Goal: Task Accomplishment & Management: Use online tool/utility

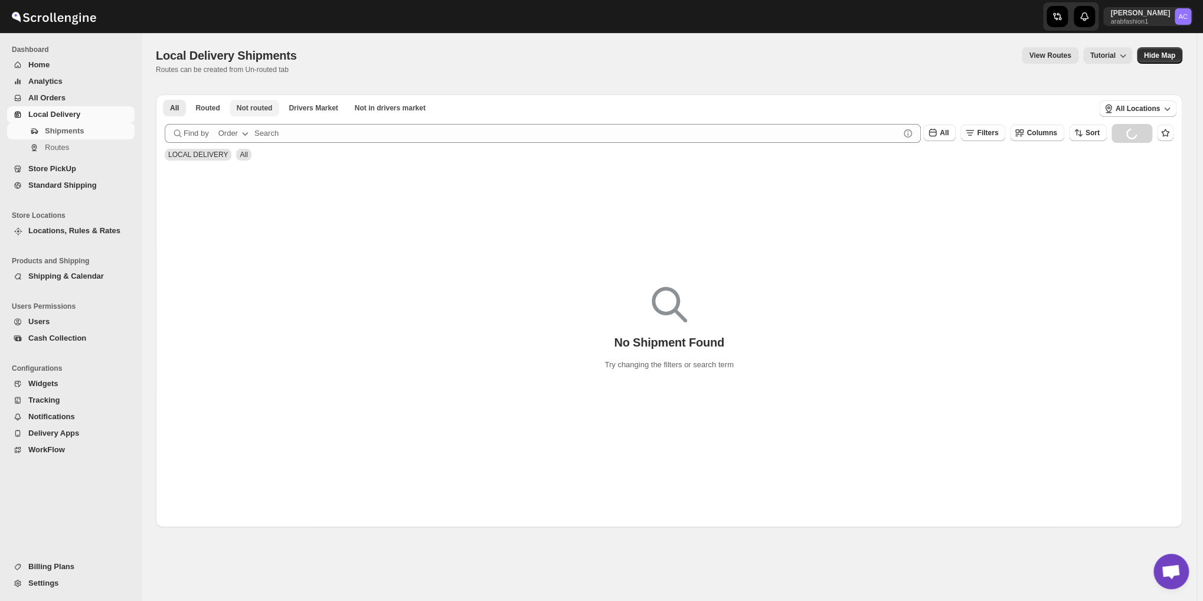
click at [263, 109] on span "Not routed" at bounding box center [255, 107] width 36 height 9
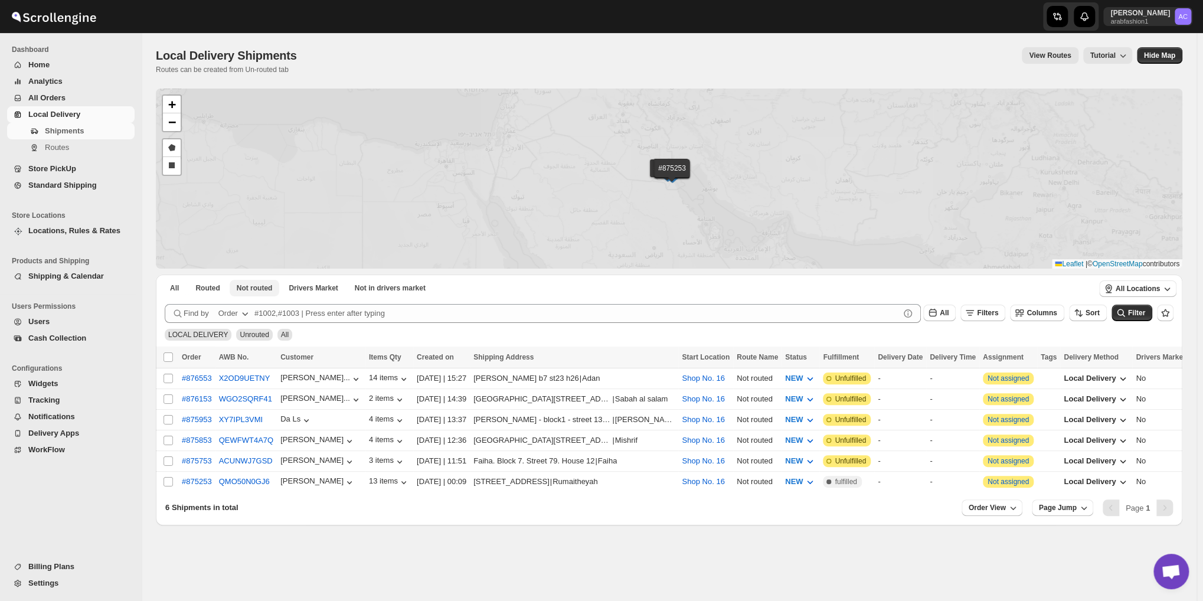
scroll to position [3822, 0]
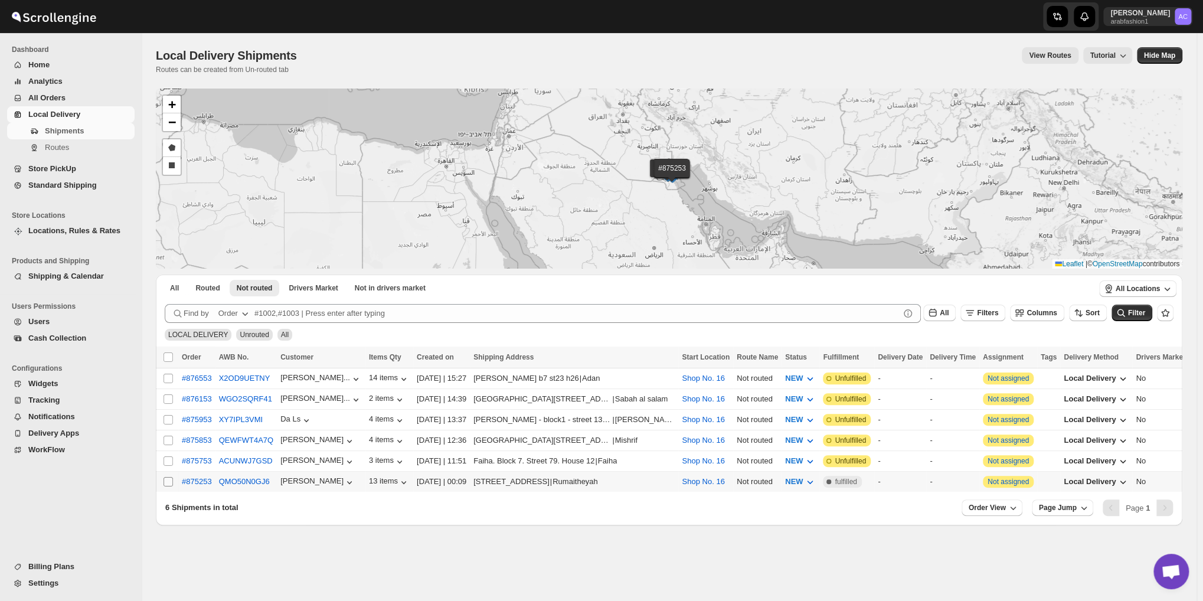
click at [170, 478] on input "Select shipment" at bounding box center [167, 481] width 9 height 9
checkbox input "true"
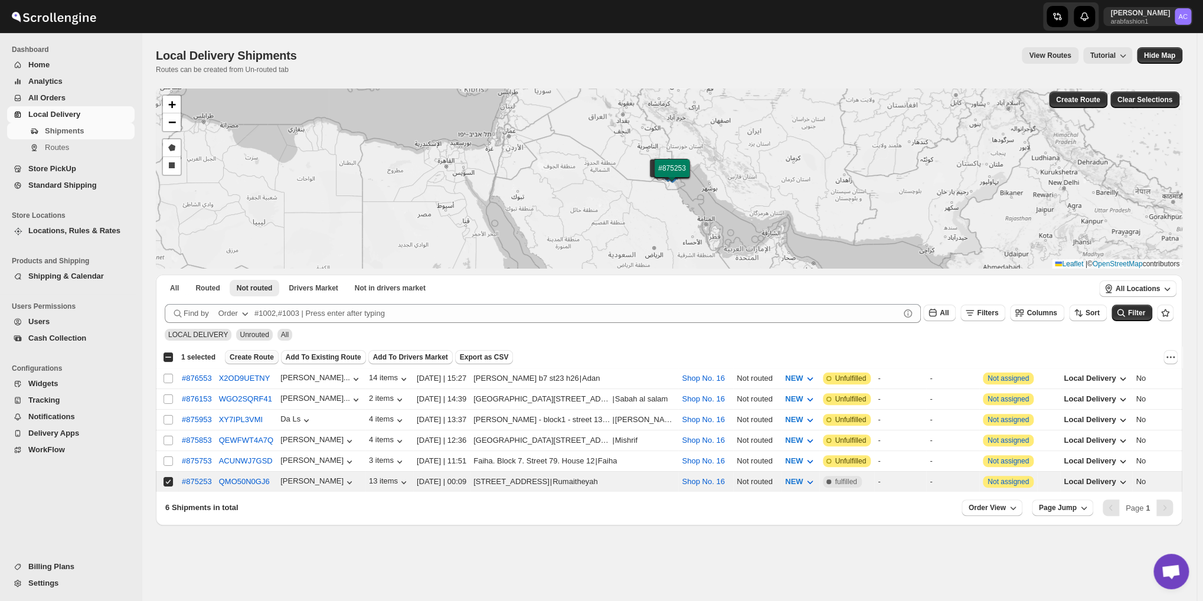
click at [260, 353] on span "Create Route" at bounding box center [252, 356] width 44 height 9
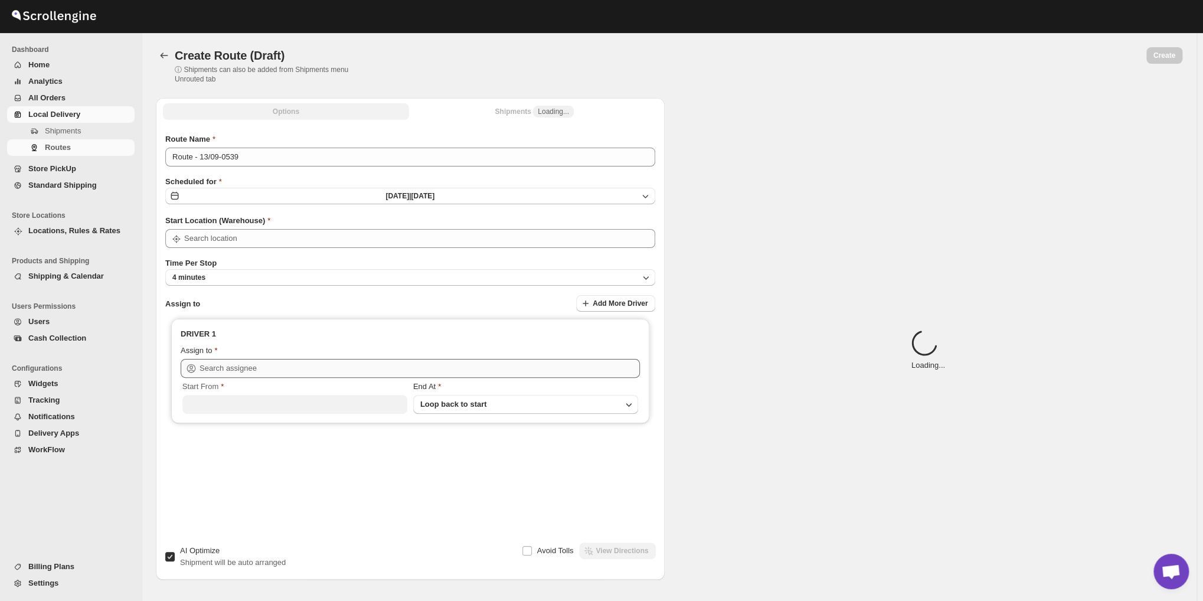
type input "Route - 13/09-0539"
type input "Shop No. 16"
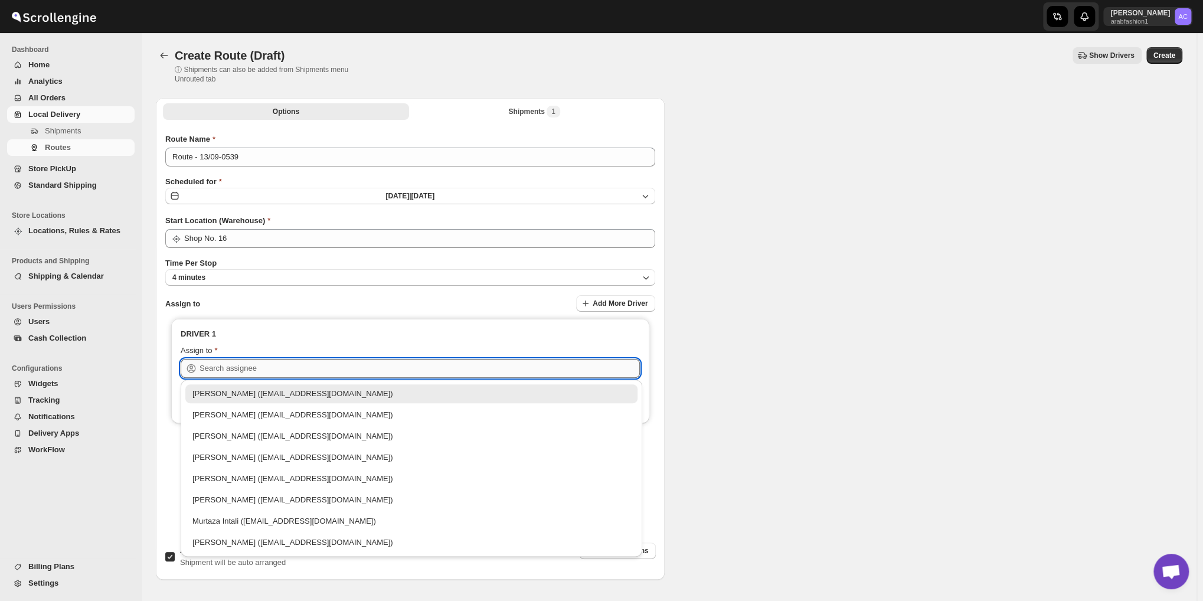
click at [300, 371] on input "text" at bounding box center [419, 368] width 440 height 19
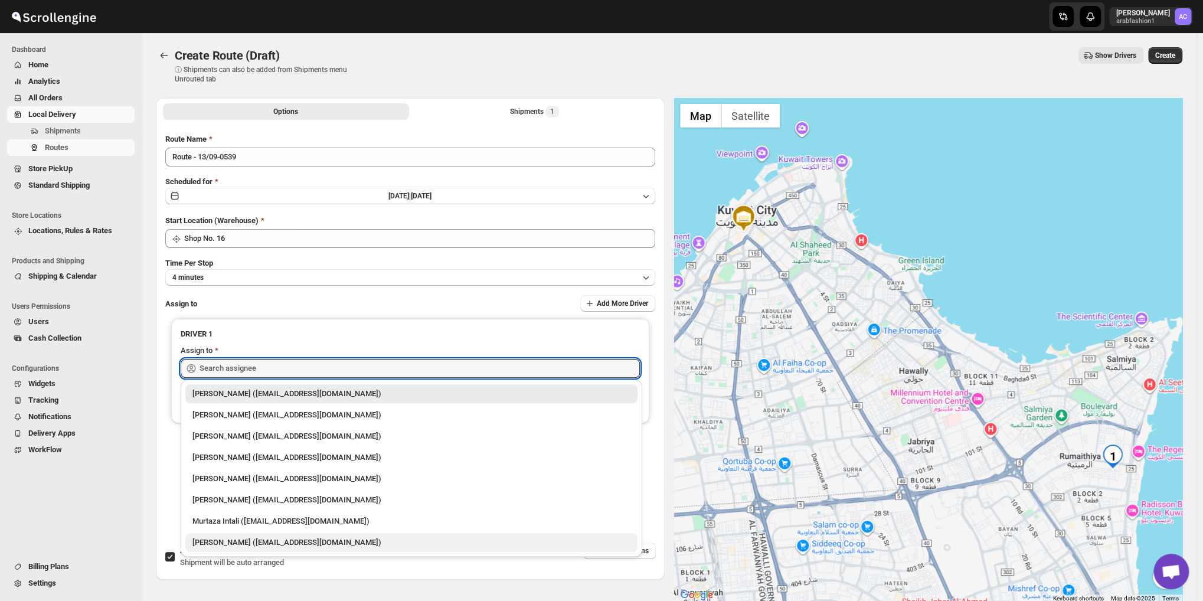
click at [260, 536] on div "[PERSON_NAME] ([EMAIL_ADDRESS][DOMAIN_NAME])" at bounding box center [411, 542] width 438 height 12
type input "[PERSON_NAME] ([EMAIL_ADDRESS][DOMAIN_NAME])"
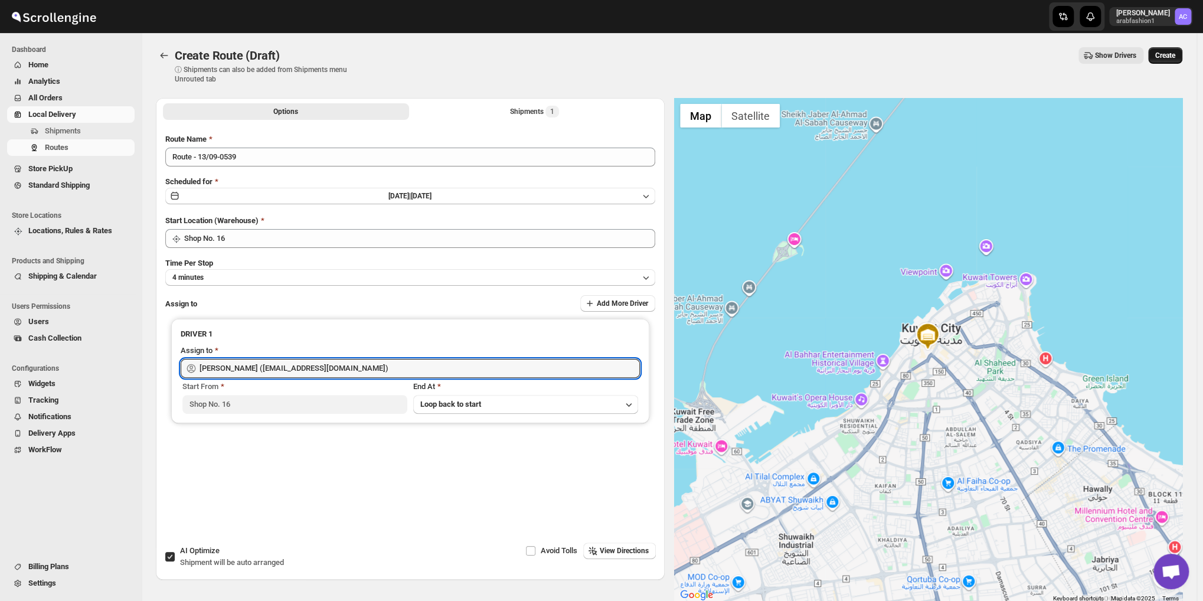
click at [1174, 51] on span "Create" at bounding box center [1165, 55] width 20 height 9
